Goal: Task Accomplishment & Management: Use online tool/utility

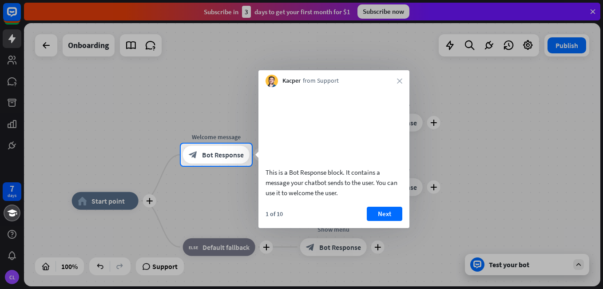
click at [397, 77] on div "Kacper from Support close" at bounding box center [333, 78] width 151 height 17
click at [593, 11] on div at bounding box center [301, 71] width 603 height 143
click at [399, 78] on icon "close" at bounding box center [399, 80] width 5 height 5
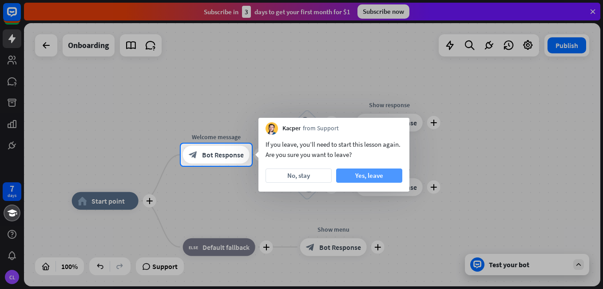
click at [364, 172] on button "Yes, leave" at bounding box center [369, 175] width 66 height 14
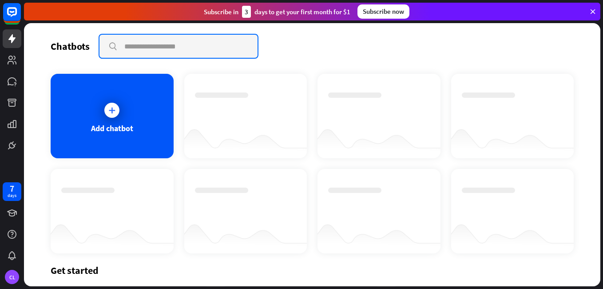
click at [131, 44] on input "text" at bounding box center [178, 46] width 158 height 23
click at [142, 43] on input "text" at bounding box center [178, 46] width 158 height 23
paste input "**********"
type input "**********"
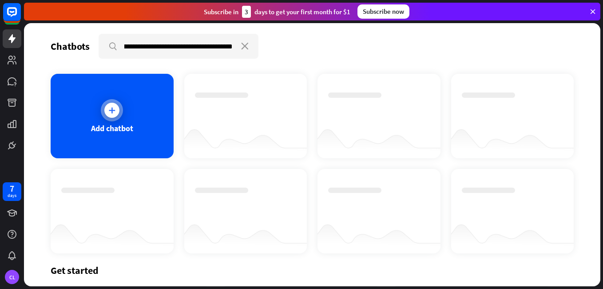
scroll to position [0, 0]
click at [113, 109] on icon at bounding box center [111, 110] width 9 height 9
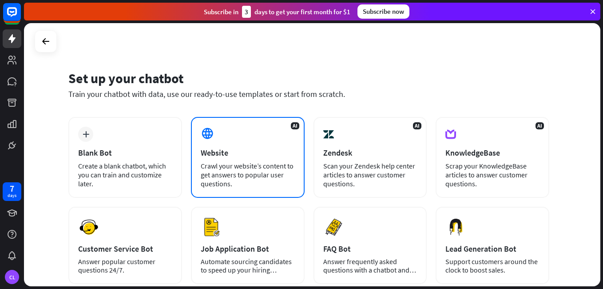
click at [229, 174] on div "Crawl your website’s content to get answers to popular user questions." at bounding box center [248, 174] width 94 height 27
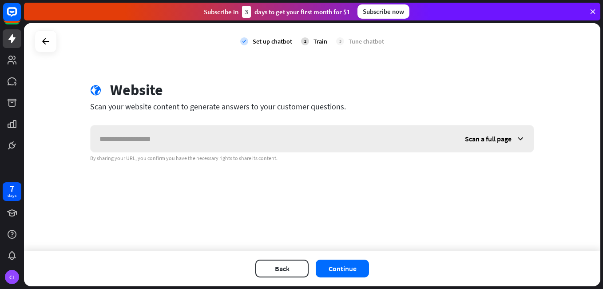
click at [108, 140] on input "text" at bounding box center [273, 138] width 365 height 27
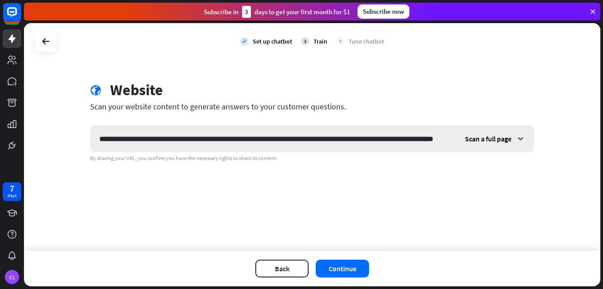
scroll to position [0, 92]
type input "**********"
click at [352, 267] on button "Continue" at bounding box center [342, 268] width 53 height 18
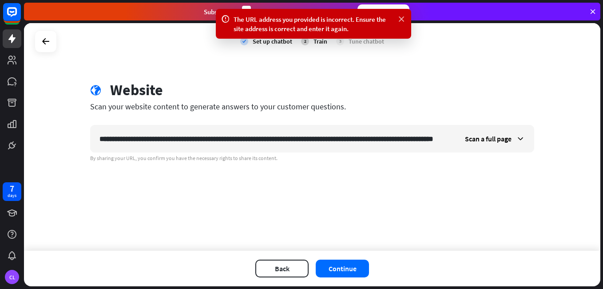
click at [399, 20] on icon at bounding box center [401, 19] width 9 height 9
